Goal: Task Accomplishment & Management: Use online tool/utility

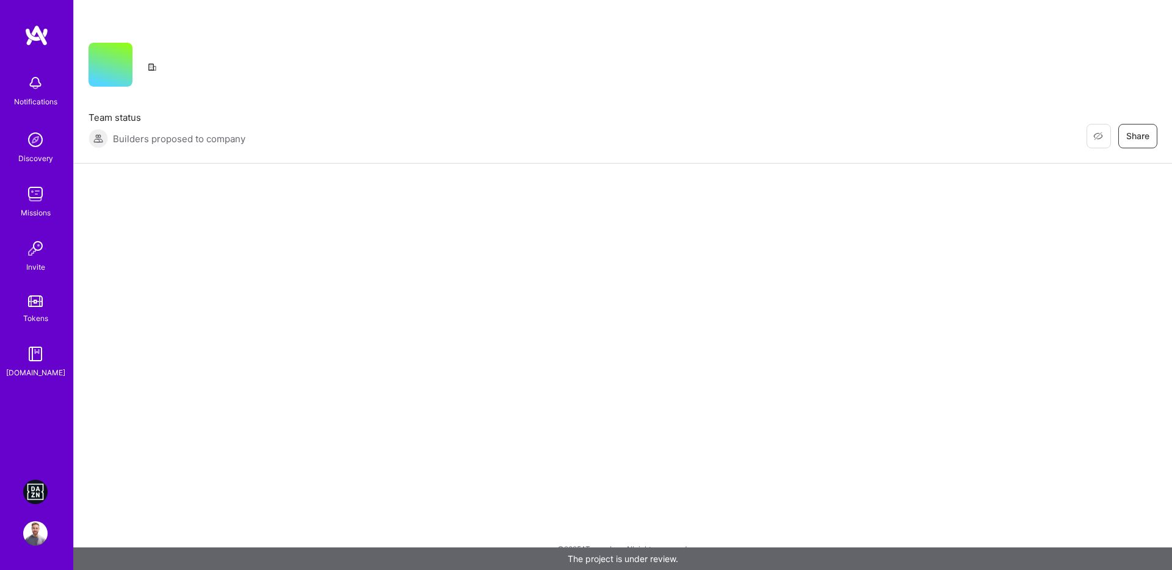
click at [37, 491] on img at bounding box center [35, 492] width 24 height 24
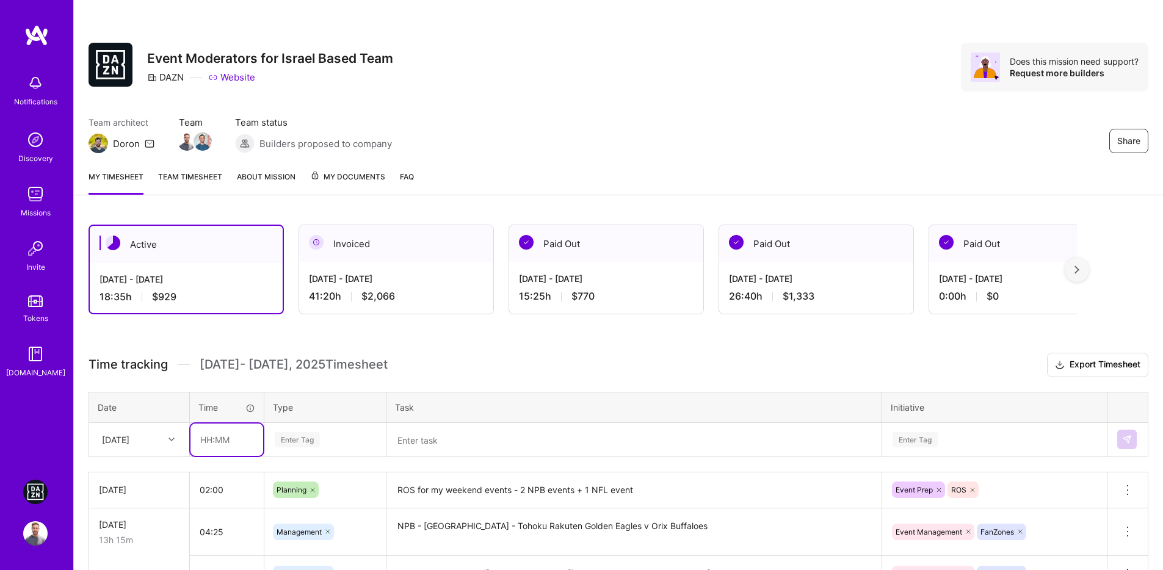
click at [204, 442] on input "text" at bounding box center [226, 440] width 73 height 32
type input "06:00"
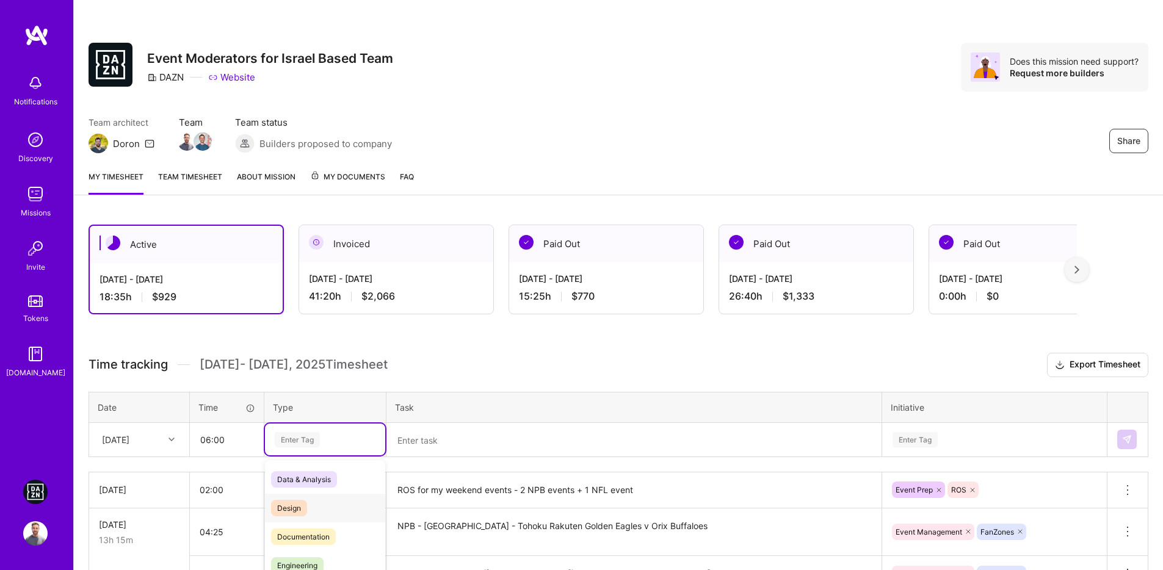
click at [332, 445] on div "option Design focused, 0 of 2. 17 results available. Use Up and Down to choose …" at bounding box center [325, 440] width 120 height 32
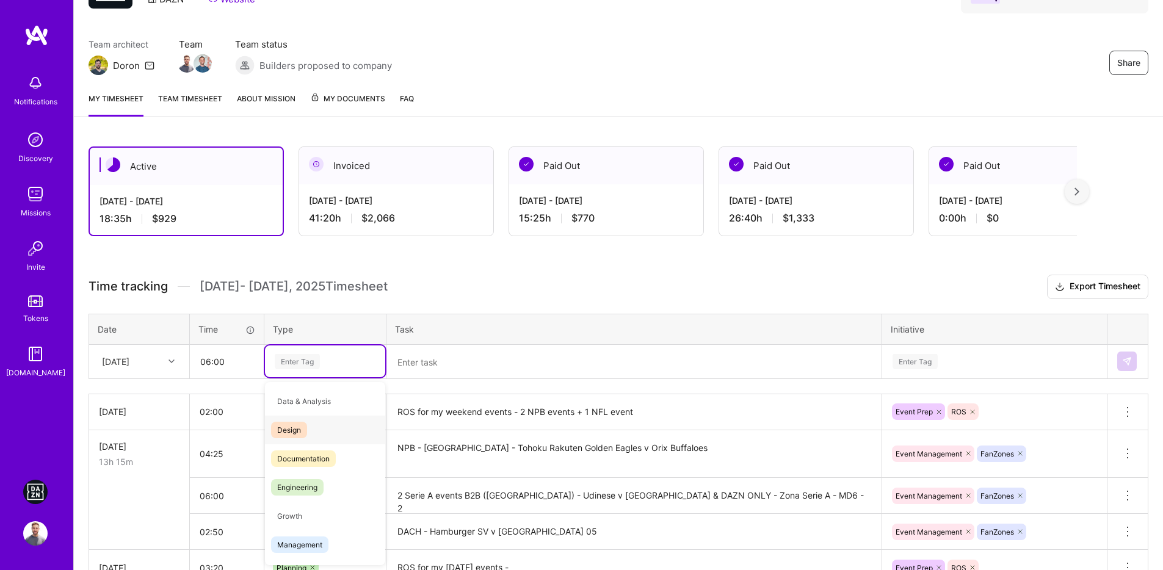
type input "e"
type input "m"
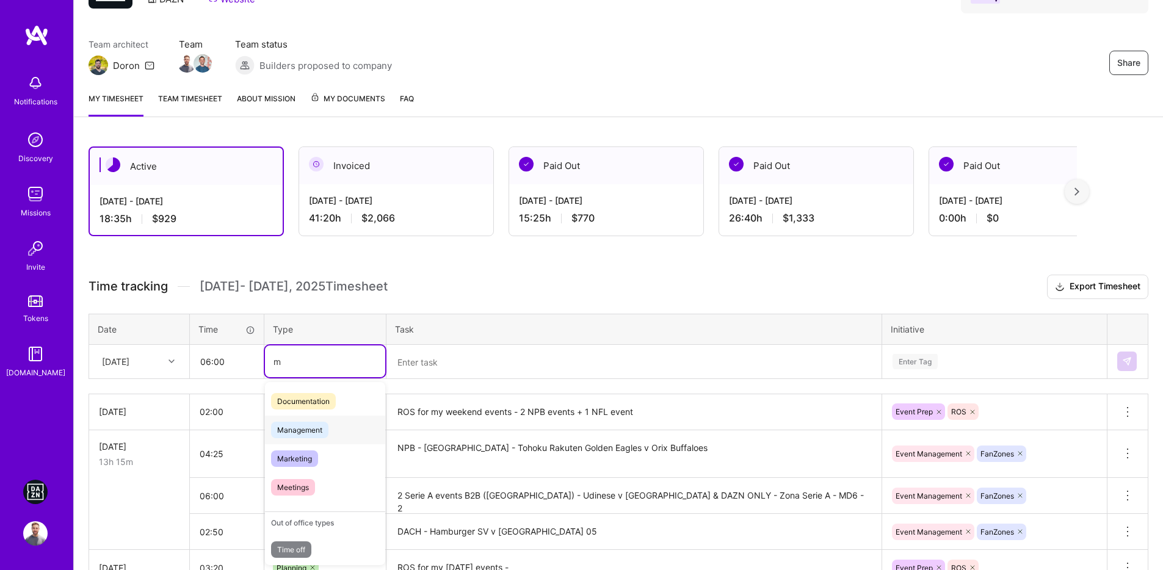
click at [333, 423] on div "Management" at bounding box center [325, 430] width 120 height 29
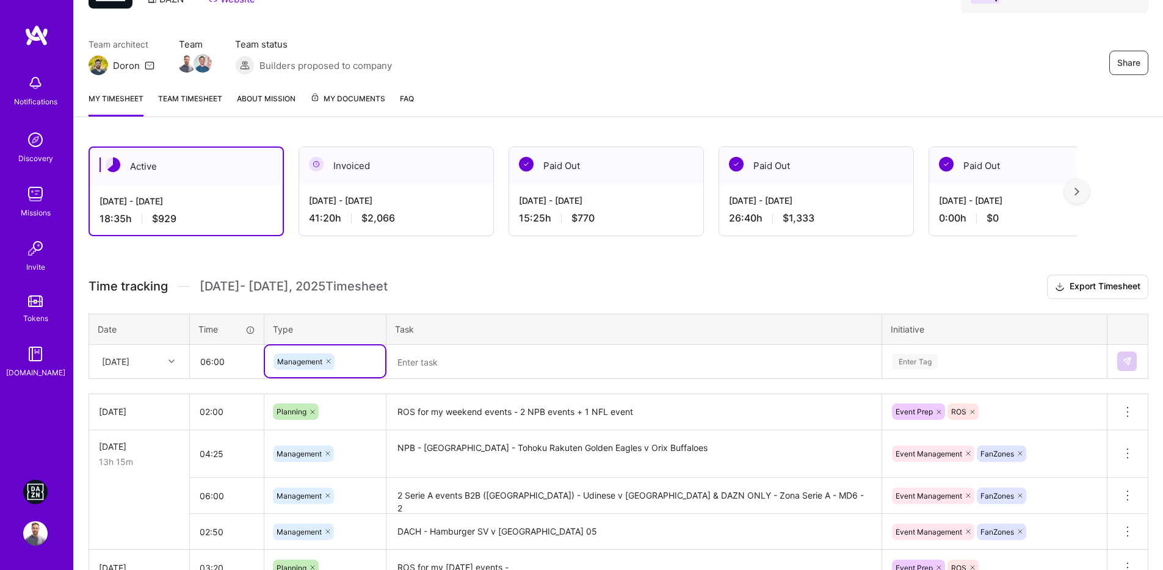
click at [971, 378] on table "Date Time Type Task Initiative [DATE] 06:00 option Management, selected. Select…" at bounding box center [617, 346] width 1059 height 65
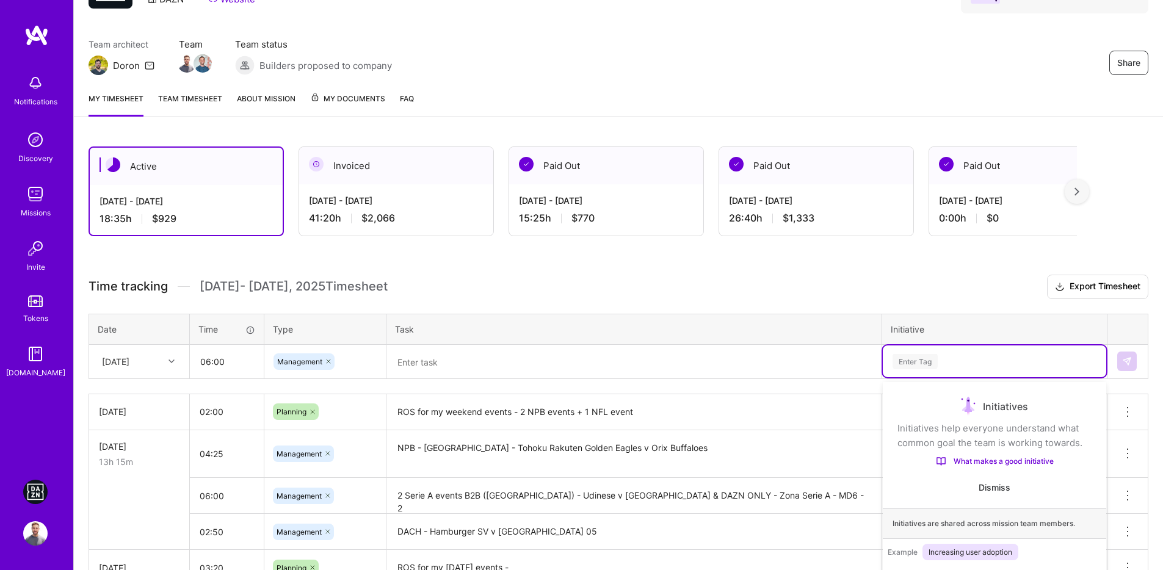
click at [934, 359] on div "option Event Management focused, 1 of 6. 6 results available. Use Up and Down t…" at bounding box center [994, 361] width 223 height 32
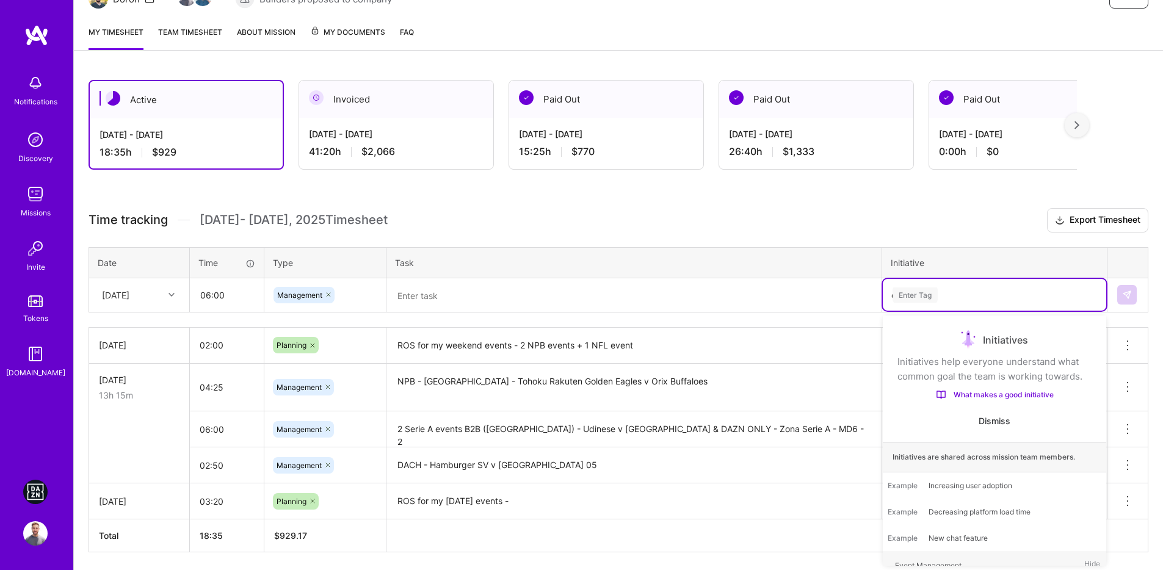
scroll to position [0, 0]
type input "ev"
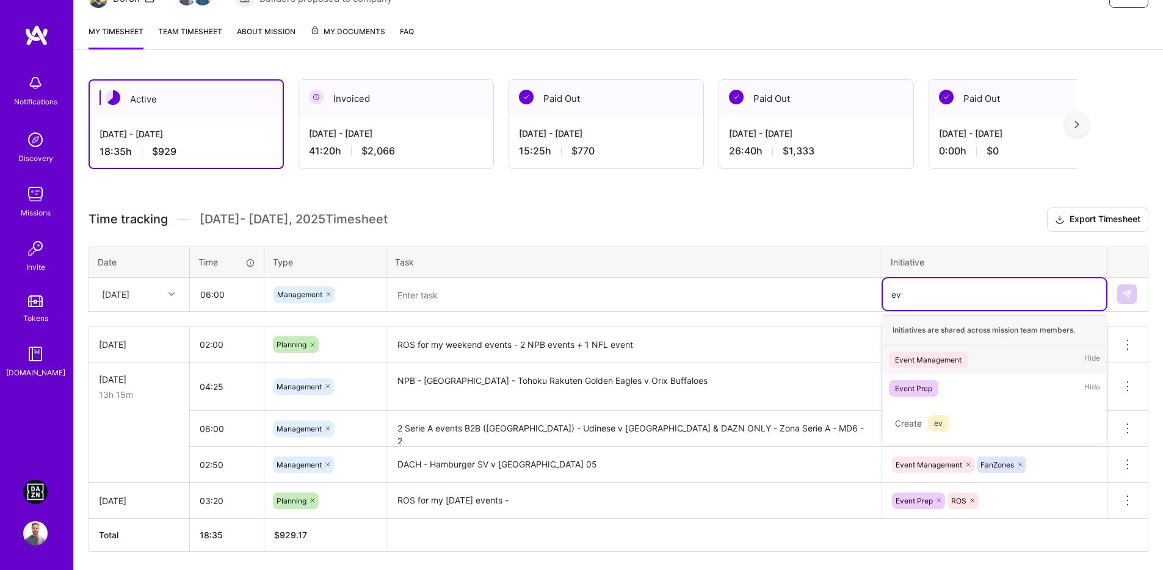
click at [937, 369] on div "Event Management Hide" at bounding box center [994, 359] width 223 height 29
type input "fa"
click at [955, 370] on div "FanZones Hide" at bounding box center [994, 359] width 223 height 29
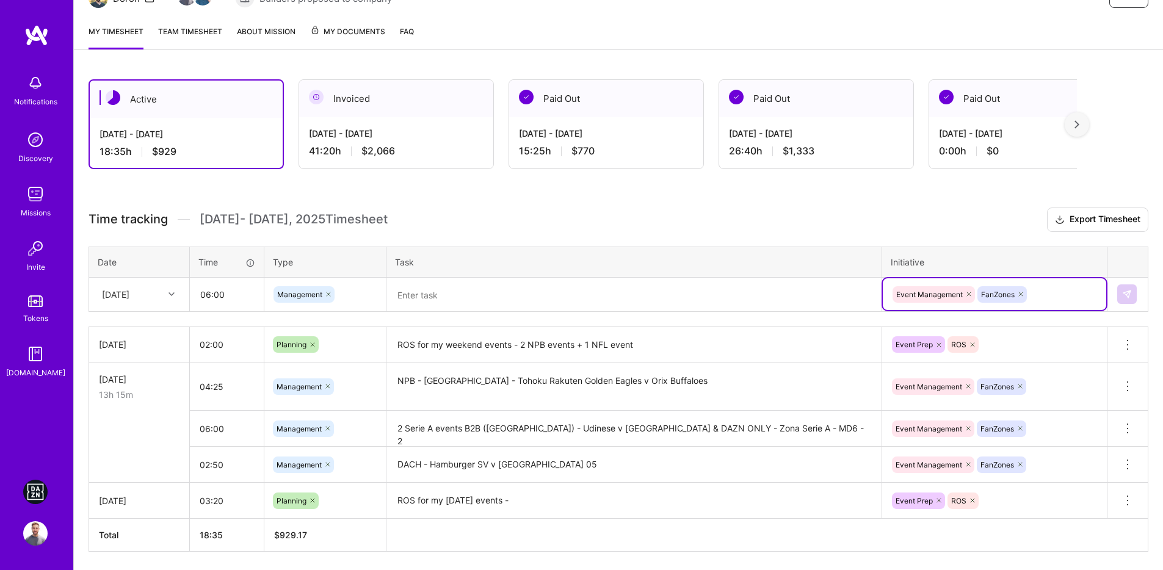
click at [464, 300] on textarea at bounding box center [634, 295] width 493 height 32
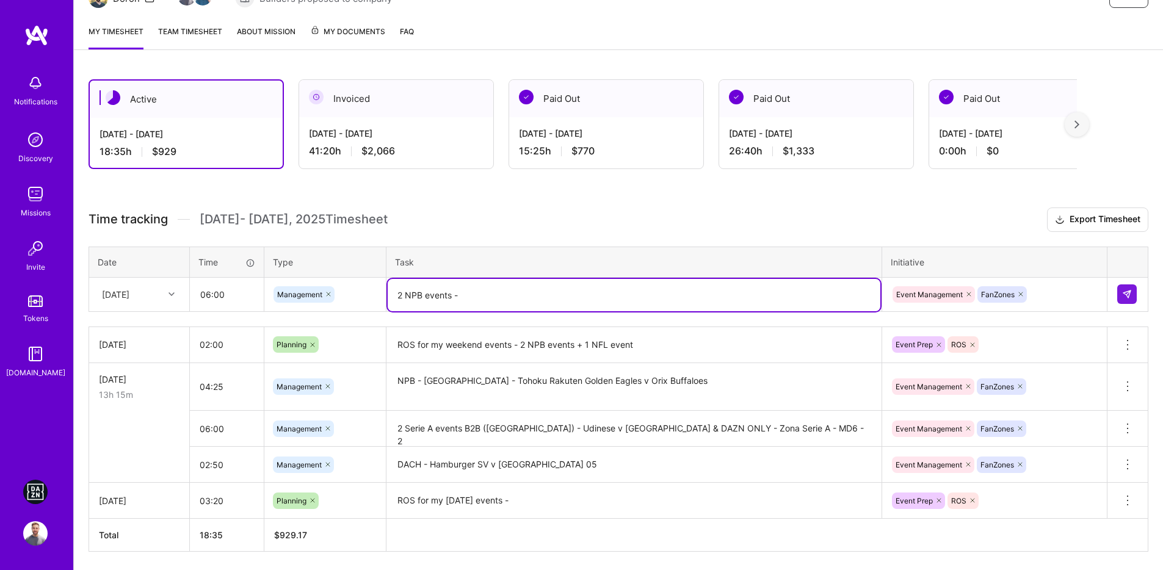
paste textarea "Yokohama [PERSON_NAME] BayStars v Yomiuri Giants"
paste textarea "Hokkaido Nippon-Ham Fighters v Orix Buffaloes"
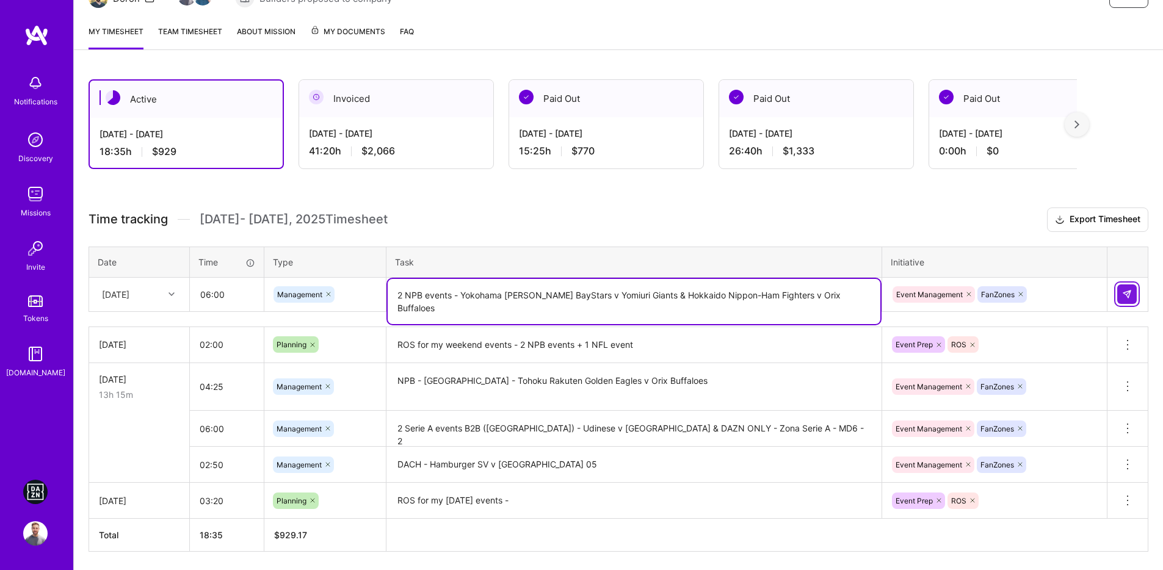
type textarea "2 NPB events - Yokohama [PERSON_NAME] BayStars v Yomiuri Giants & Hokkaido Nipp…"
click at [1125, 287] on button at bounding box center [1127, 294] width 20 height 20
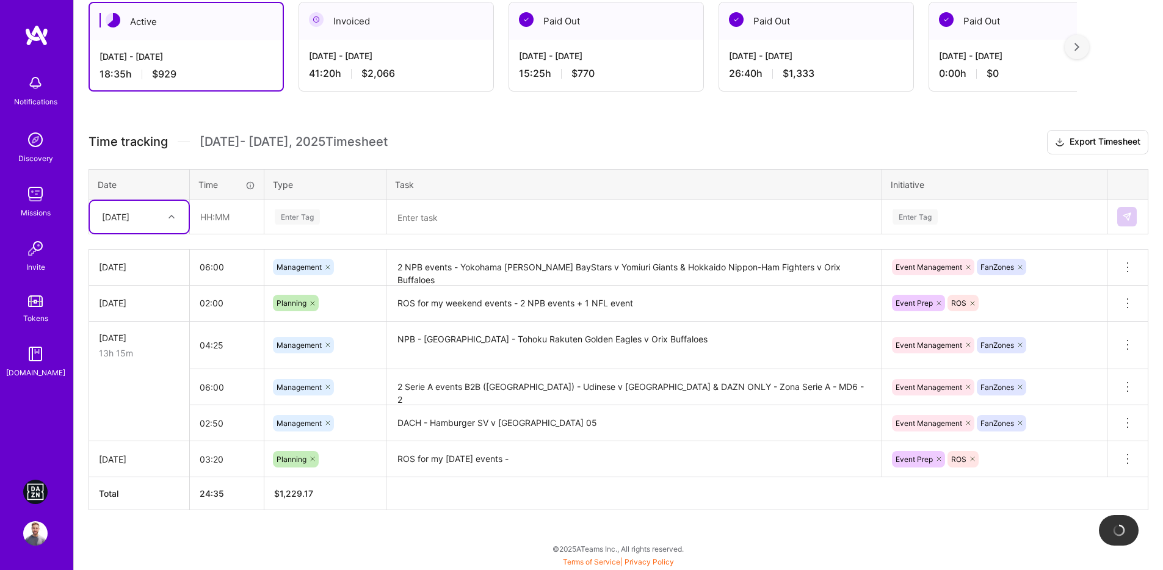
scroll to position [223, 0]
